Goal: Transaction & Acquisition: Obtain resource

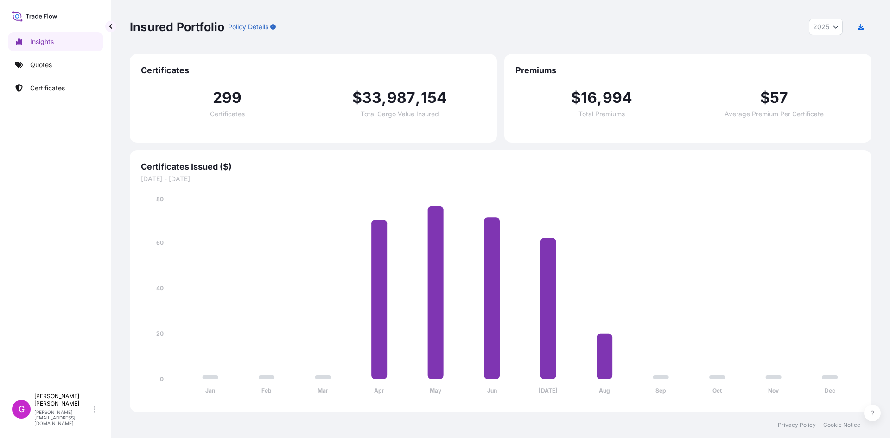
select select "2025"
click at [31, 70] on link "Quotes" at bounding box center [56, 65] width 96 height 19
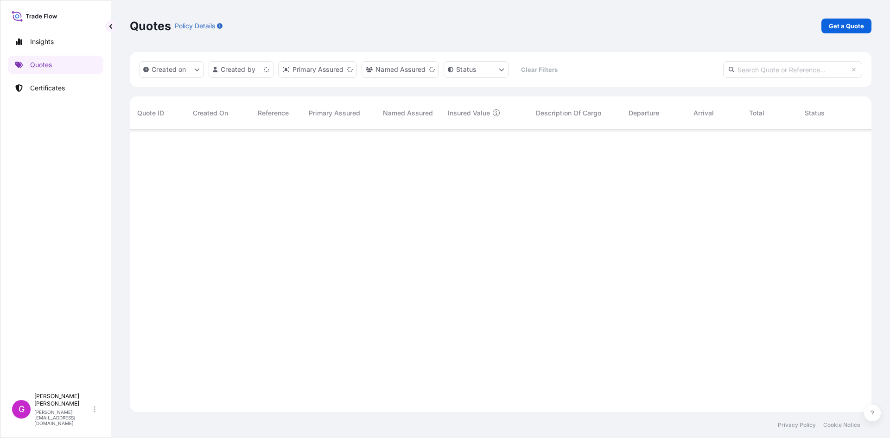
scroll to position [281, 735]
click at [837, 28] on p "Get a Quote" at bounding box center [846, 25] width 35 height 9
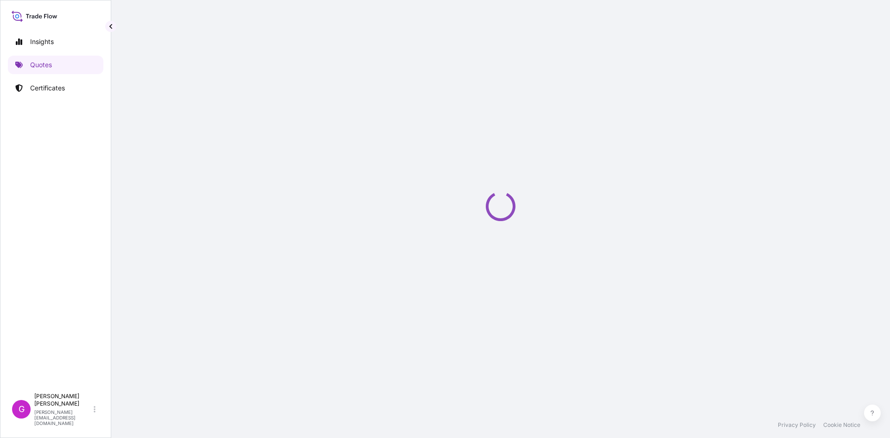
select select "Sea"
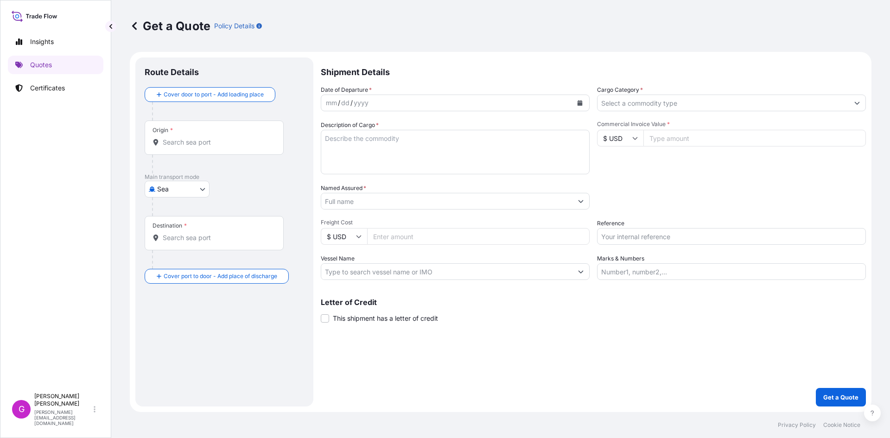
click at [232, 134] on div "Origin *" at bounding box center [214, 138] width 139 height 34
click at [232, 138] on input "Origin *" at bounding box center [217, 142] width 109 height 9
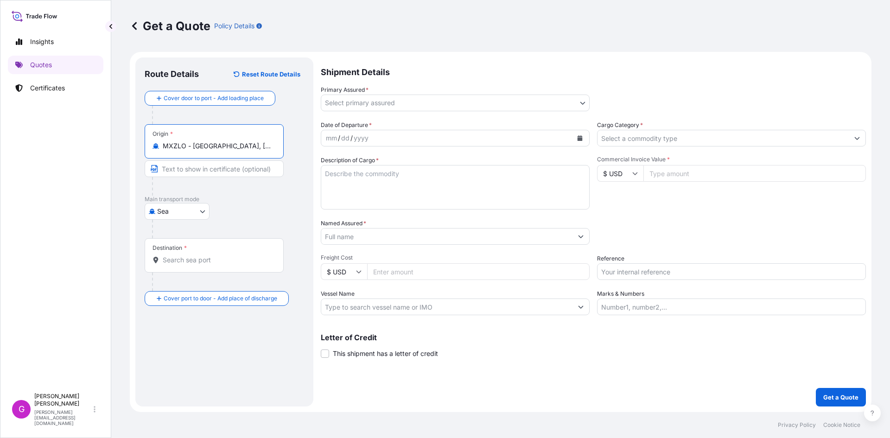
type input "MXZLO - [GEOGRAPHIC_DATA], [GEOGRAPHIC_DATA]"
click at [188, 215] on body "7 options available. Insights Quotes Certificates G [PERSON_NAME] [EMAIL_ADDRES…" at bounding box center [445, 219] width 890 height 438
click at [168, 289] on span "Land" at bounding box center [169, 285] width 15 height 9
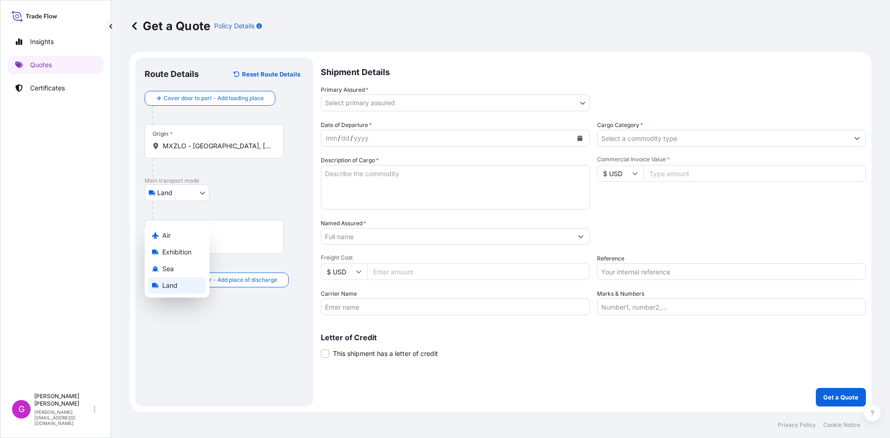
select select "Land"
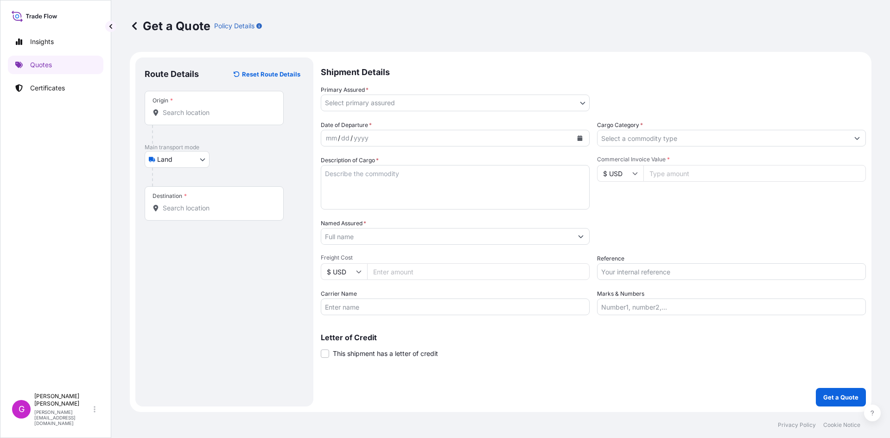
click at [205, 119] on div "Origin *" at bounding box center [214, 108] width 139 height 34
click at [205, 117] on input "Origin *" at bounding box center [217, 112] width 109 height 9
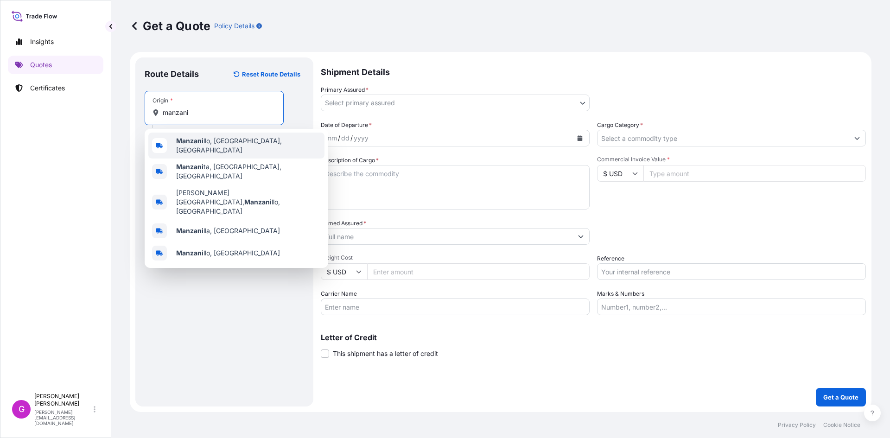
click at [218, 151] on div "[PERSON_NAME], [GEOGRAPHIC_DATA], [GEOGRAPHIC_DATA]" at bounding box center [236, 146] width 176 height 26
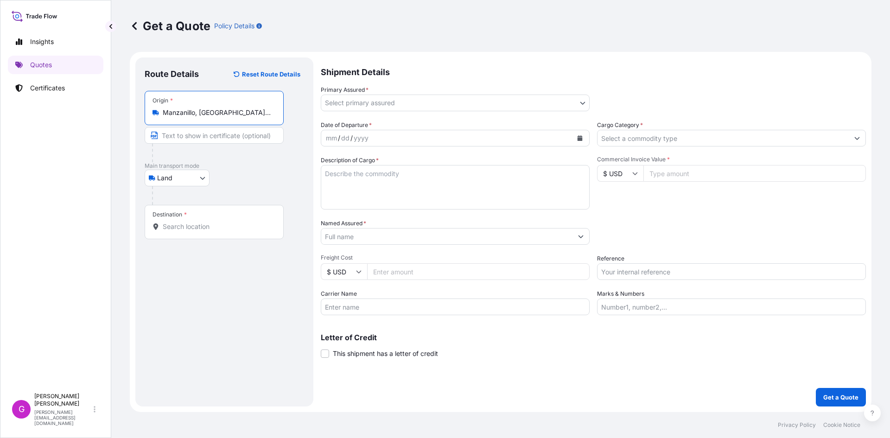
type input "Manzanillo, [GEOGRAPHIC_DATA], [GEOGRAPHIC_DATA]"
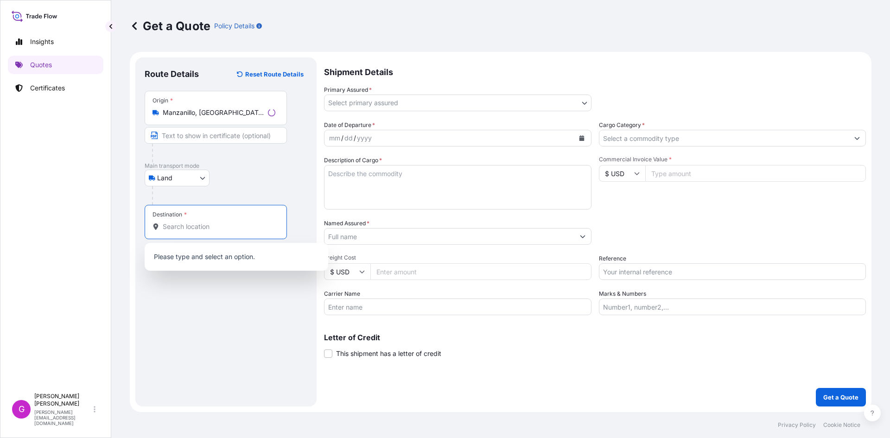
click at [177, 231] on input "Destination *" at bounding box center [219, 226] width 113 height 9
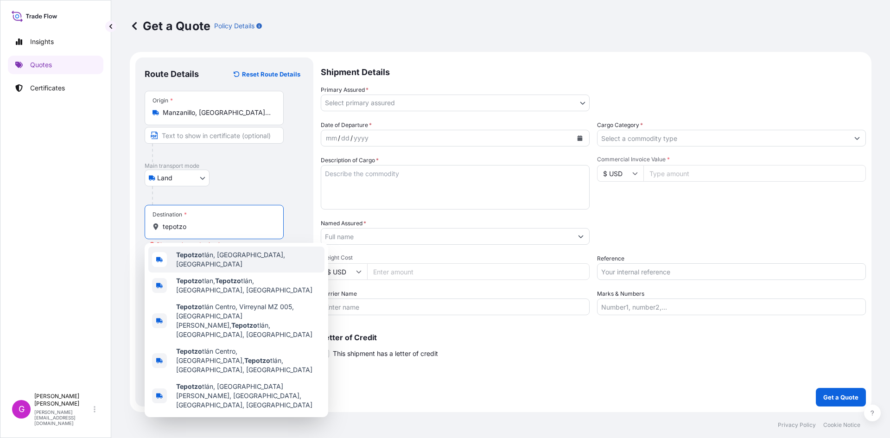
click at [257, 262] on div "Tepotzo tlán, [GEOGRAPHIC_DATA], [GEOGRAPHIC_DATA]" at bounding box center [236, 260] width 176 height 26
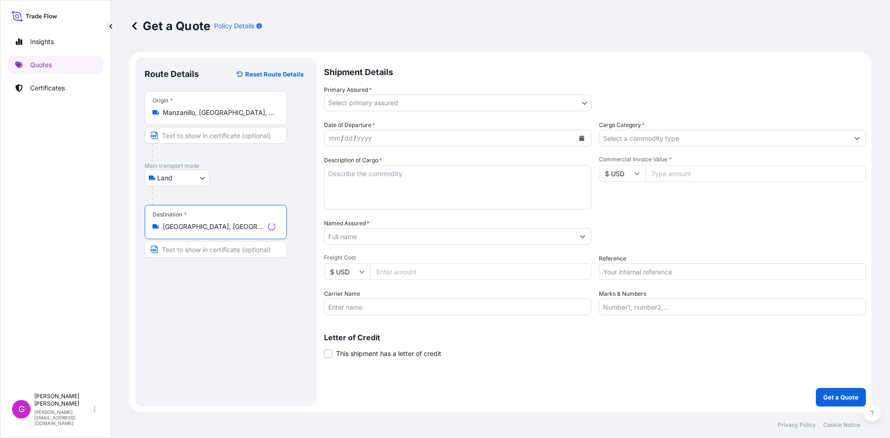
type input "[GEOGRAPHIC_DATA], [GEOGRAPHIC_DATA], [GEOGRAPHIC_DATA]"
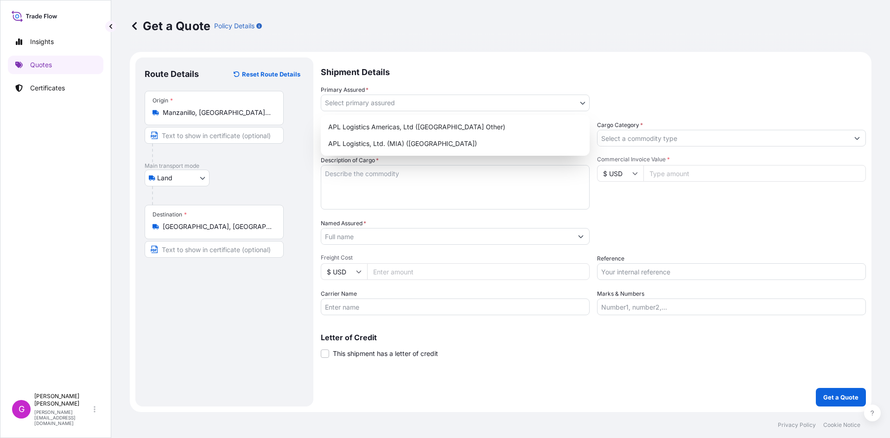
click at [508, 96] on body "0 options available. 5 options available. 1 option available. 0 options availab…" at bounding box center [445, 219] width 890 height 438
click at [434, 143] on div "APL Logistics, Ltd. (MIA) ([GEOGRAPHIC_DATA])" at bounding box center [456, 143] width 262 height 17
select select "31870"
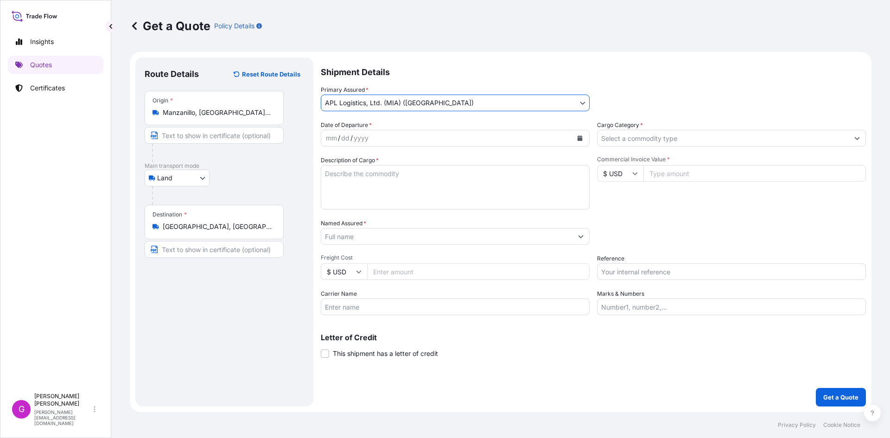
click at [580, 134] on button "Calendar" at bounding box center [580, 138] width 15 height 15
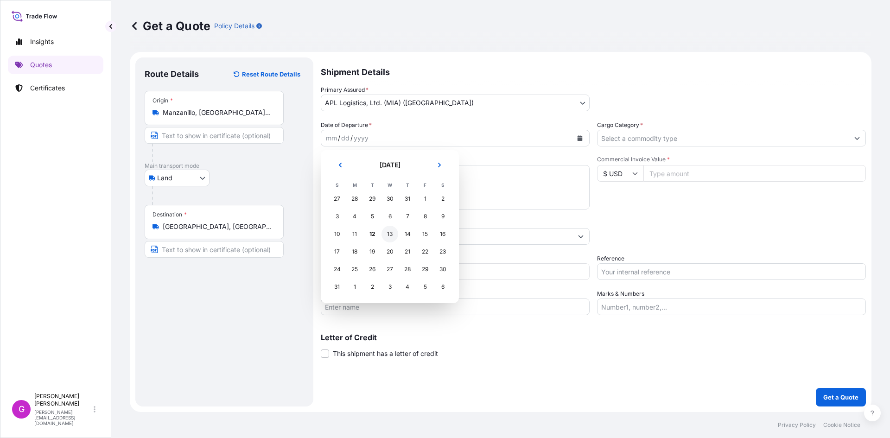
click at [384, 235] on div "13" at bounding box center [390, 234] width 17 height 17
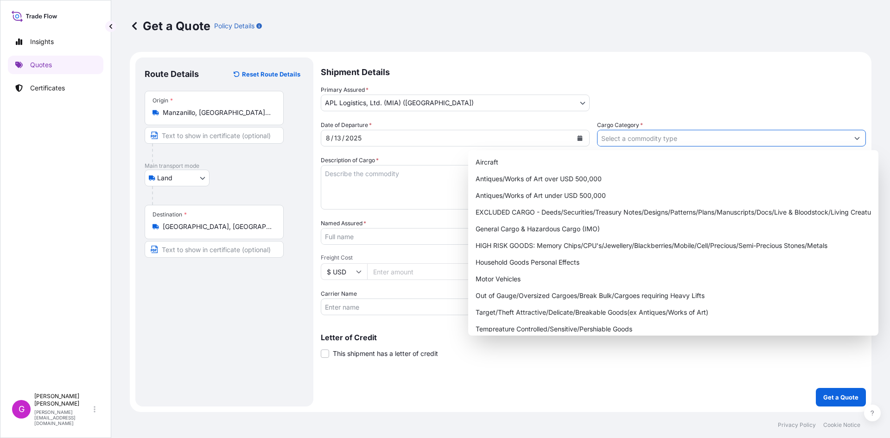
click at [645, 140] on input "Cargo Category *" at bounding box center [723, 138] width 251 height 17
click at [585, 227] on div "General Cargo & Hazardous Cargo (IMO)" at bounding box center [673, 229] width 403 height 17
type input "General Cargo & Hazardous Cargo (IMO)"
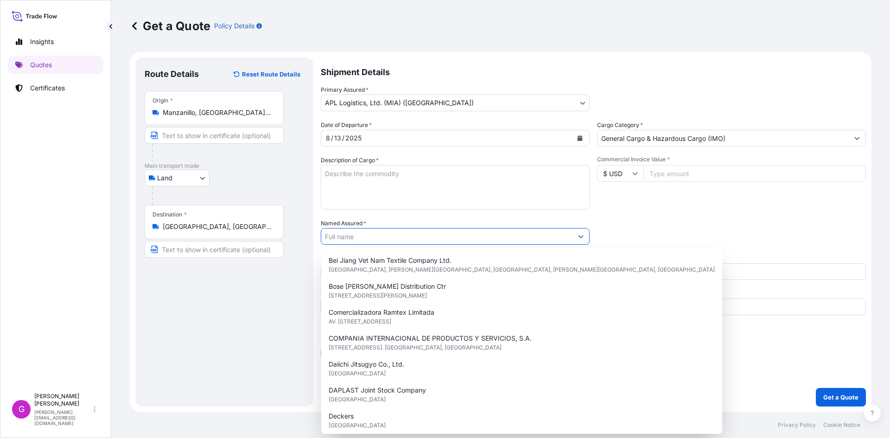
click at [479, 237] on input "Named Assured *" at bounding box center [446, 236] width 251 height 17
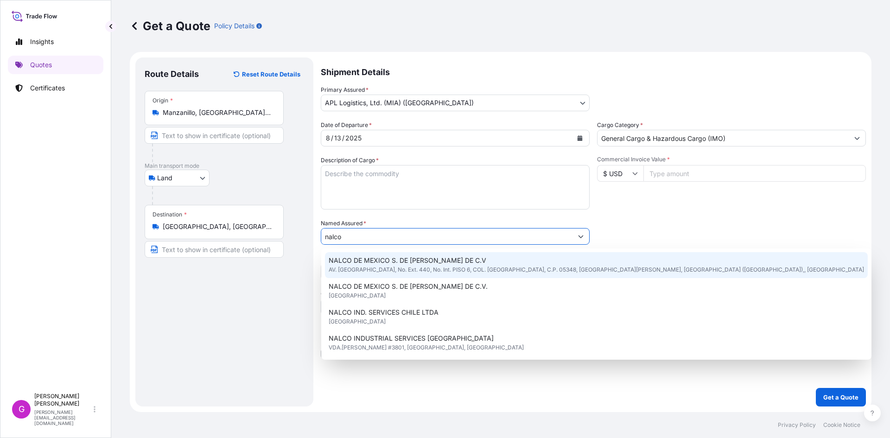
click at [382, 272] on span "AV. [GEOGRAPHIC_DATA], No. Ext. 440, No. Int. PISO 6, COL. [GEOGRAPHIC_DATA], C…" at bounding box center [597, 269] width 536 height 9
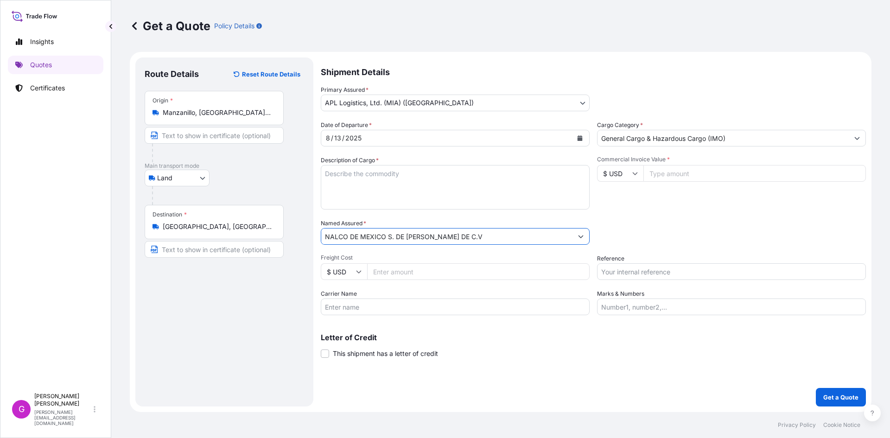
type input "NALCO DE MEXICO S. DE [PERSON_NAME] DE C.V"
click at [396, 309] on input "Carrier Name" at bounding box center [455, 307] width 269 height 17
type input "CTP"
click at [644, 302] on input "Marks & Numbers" at bounding box center [731, 307] width 269 height 17
paste input "ECOAGO20"
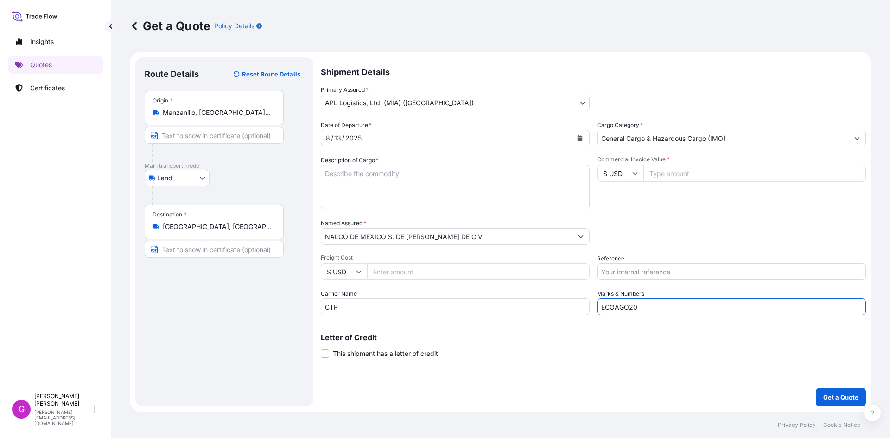
type input "ECOAGO20"
click at [648, 273] on input "Reference" at bounding box center [731, 271] width 269 height 17
paste input "25 16 3737 5002740"
type input "25 16 3737 5002740"
click at [677, 177] on input "Commercial Invoice Value *" at bounding box center [755, 173] width 223 height 17
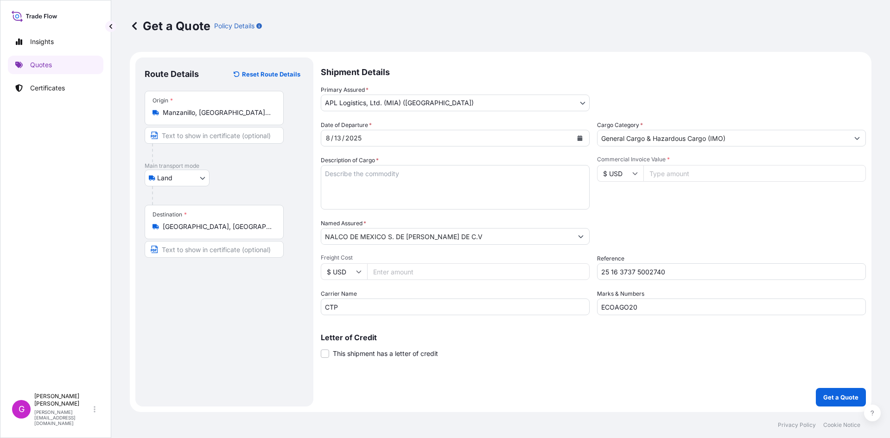
paste input "72829.98"
type input "72829.98"
click at [425, 180] on textarea "Description of Cargo *" at bounding box center [455, 187] width 269 height 45
click at [391, 269] on input "Freight Cost" at bounding box center [478, 271] width 223 height 17
paste input "4873.12"
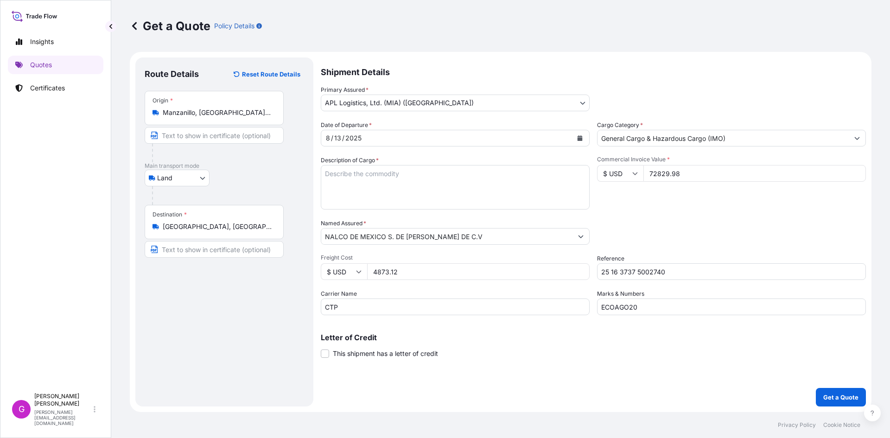
type input "4873.12"
click at [674, 174] on input "72829.98" at bounding box center [755, 173] width 223 height 17
drag, startPoint x: 674, startPoint y: 174, endPoint x: 584, endPoint y: 403, distance: 245.1
click at [673, 174] on input "72829.98" at bounding box center [755, 173] width 223 height 17
click at [385, 275] on input "4873.12" at bounding box center [478, 271] width 223 height 17
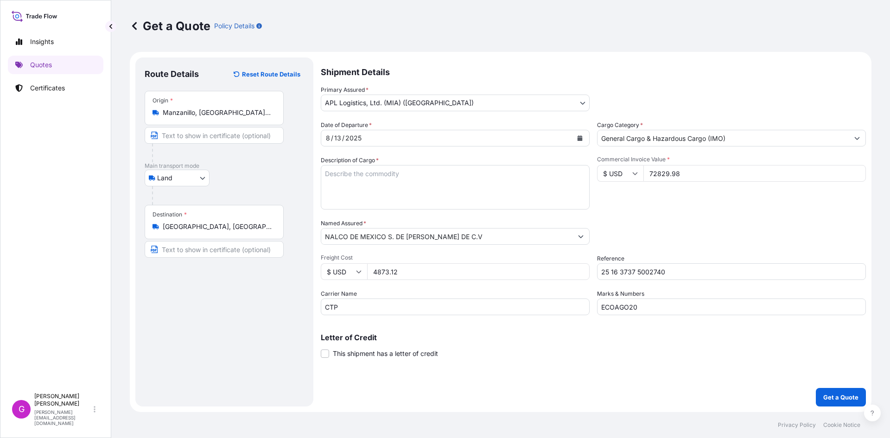
click at [385, 275] on input "4873.12" at bounding box center [478, 271] width 223 height 17
click at [416, 190] on textarea "Description of Cargo *" at bounding box center [455, 187] width 269 height 45
paste textarea "NALCO 9991MI (COPOLIMERO)"
type textarea "NALCO 9991MI (COPOLIMERO)"
click at [838, 405] on button "Get a Quote" at bounding box center [841, 397] width 50 height 19
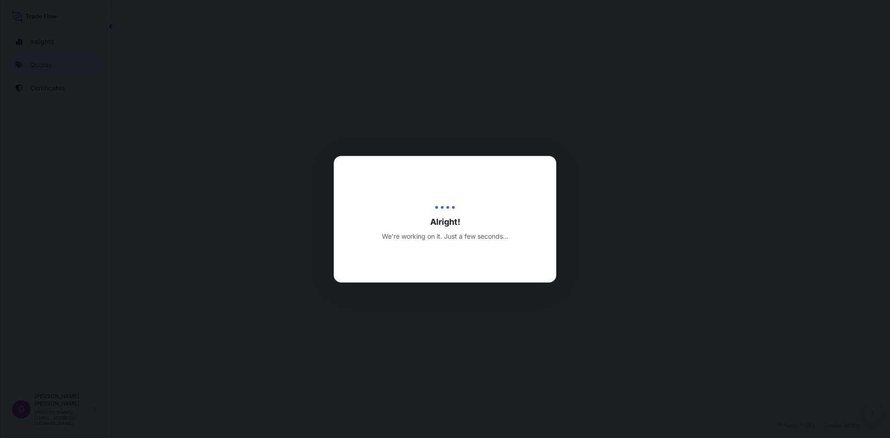
select select "Land"
select select "31870"
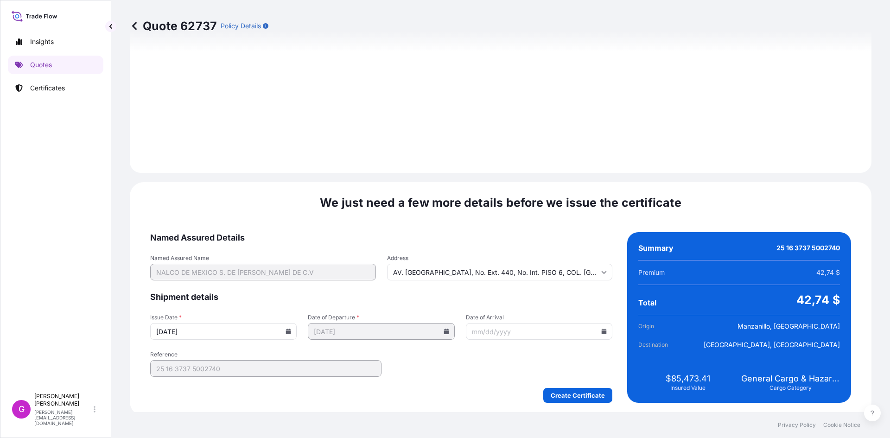
scroll to position [1107, 0]
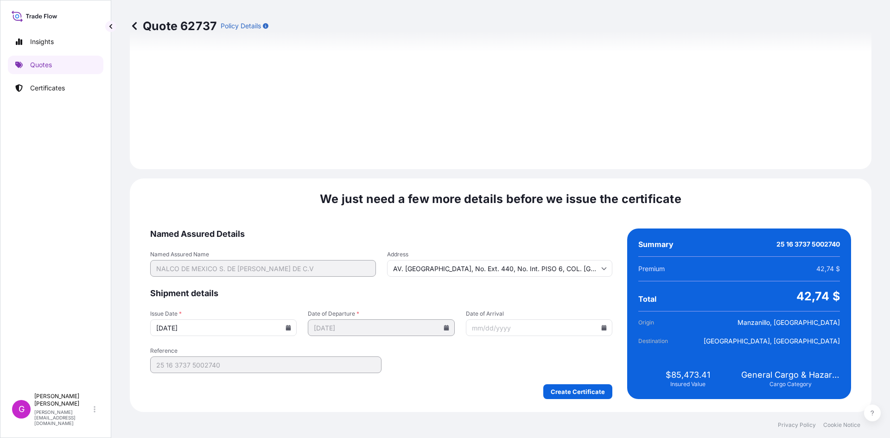
click at [602, 326] on icon at bounding box center [604, 328] width 5 height 6
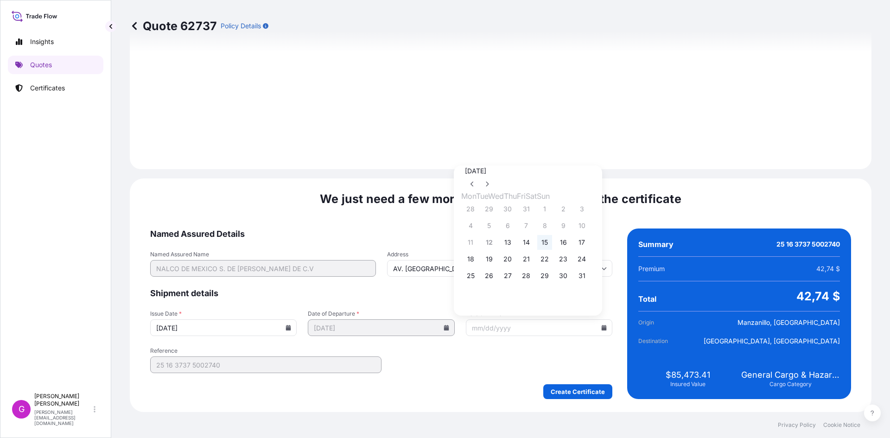
click at [551, 244] on button "15" at bounding box center [544, 242] width 15 height 15
type input "[DATE]"
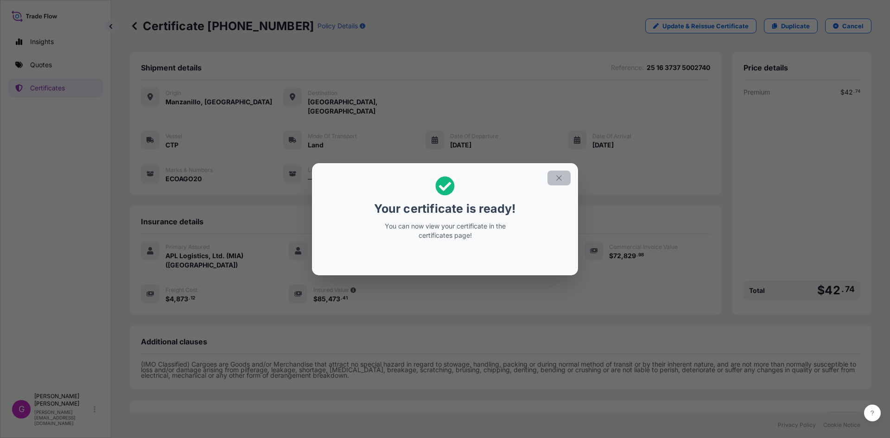
click at [557, 179] on icon "button" at bounding box center [559, 178] width 8 height 8
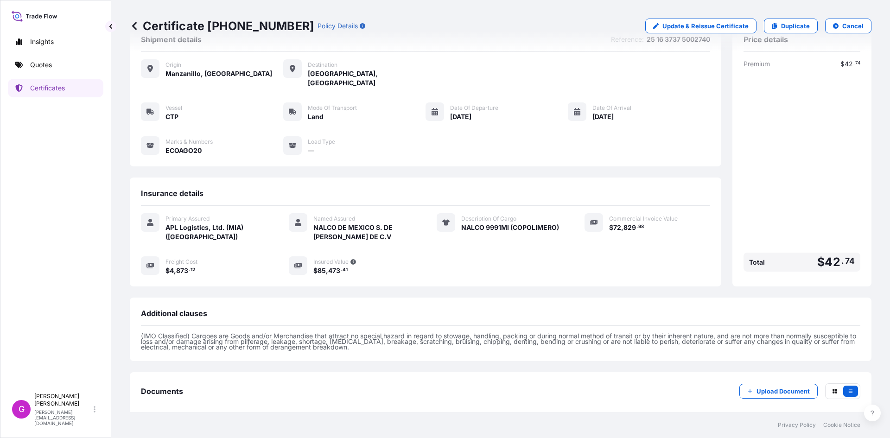
scroll to position [66, 0]
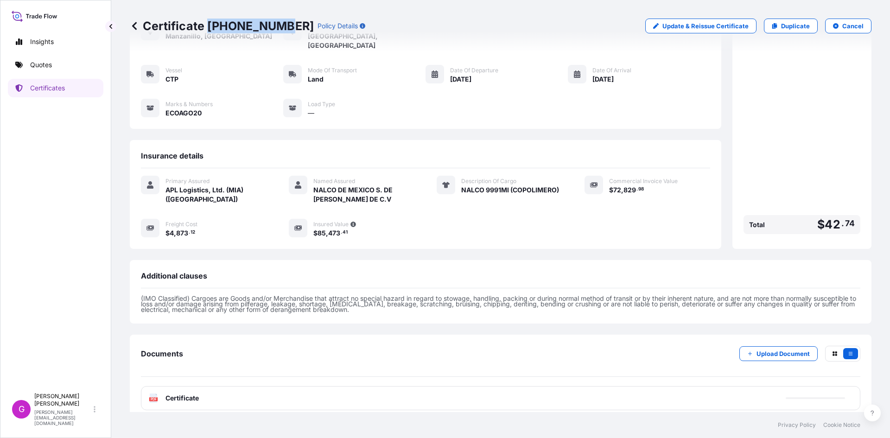
drag, startPoint x: 277, startPoint y: 26, endPoint x: 209, endPoint y: 31, distance: 68.3
click at [209, 31] on p "Certificate [PHONE_NUMBER]" at bounding box center [222, 26] width 184 height 15
copy p "[PHONE_NUMBER]"
click at [838, 393] on button "Try again." at bounding box center [819, 398] width 52 height 15
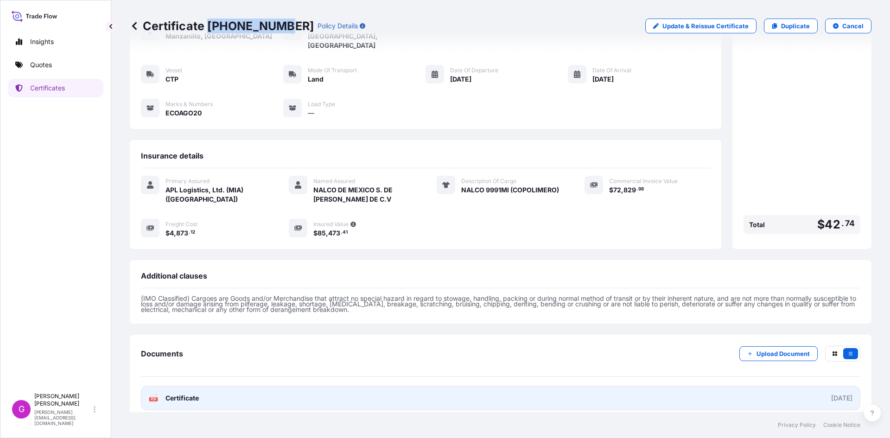
click at [320, 386] on link "PDF Certificate [DATE]" at bounding box center [501, 398] width 720 height 24
